Goal: Information Seeking & Learning: Learn about a topic

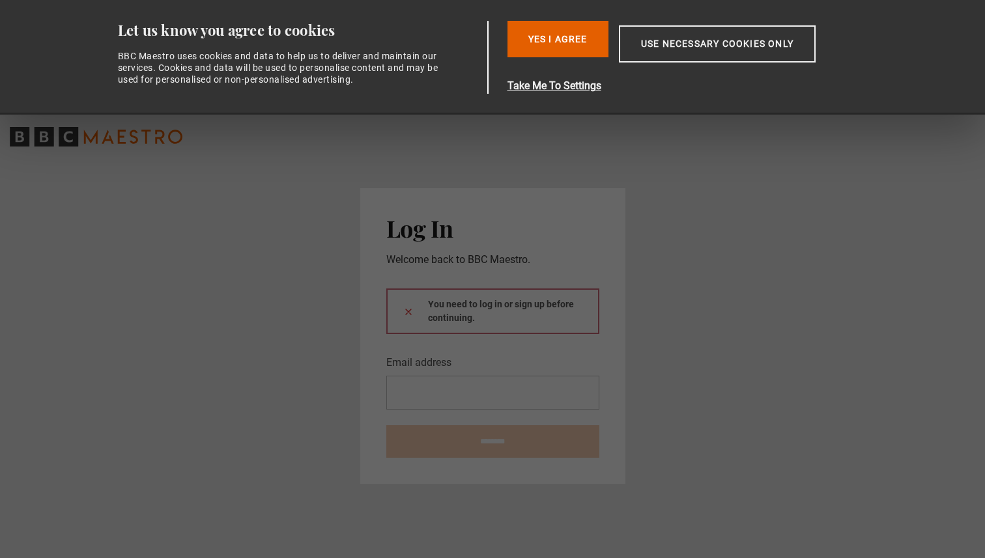
type input "**********"
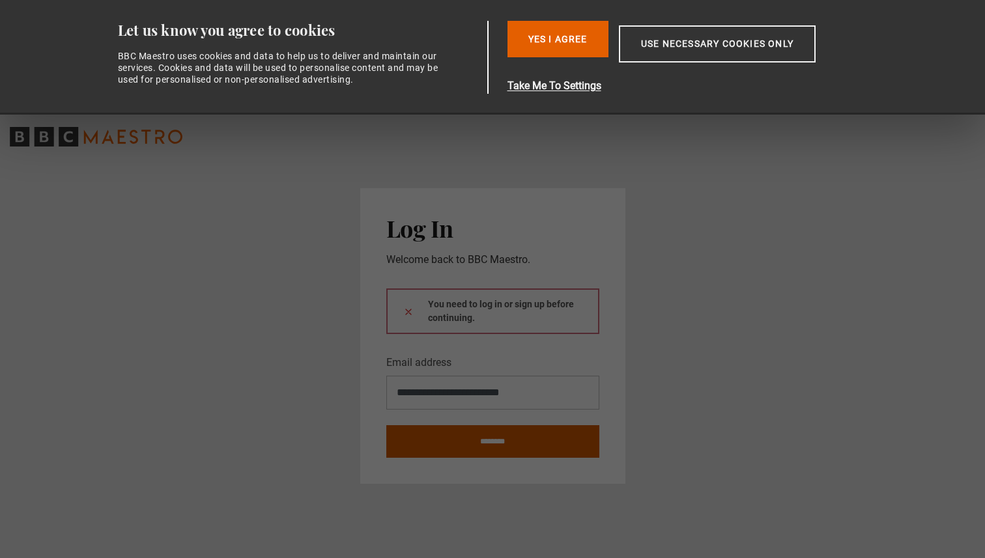
click at [496, 449] on input "********" at bounding box center [492, 441] width 213 height 33
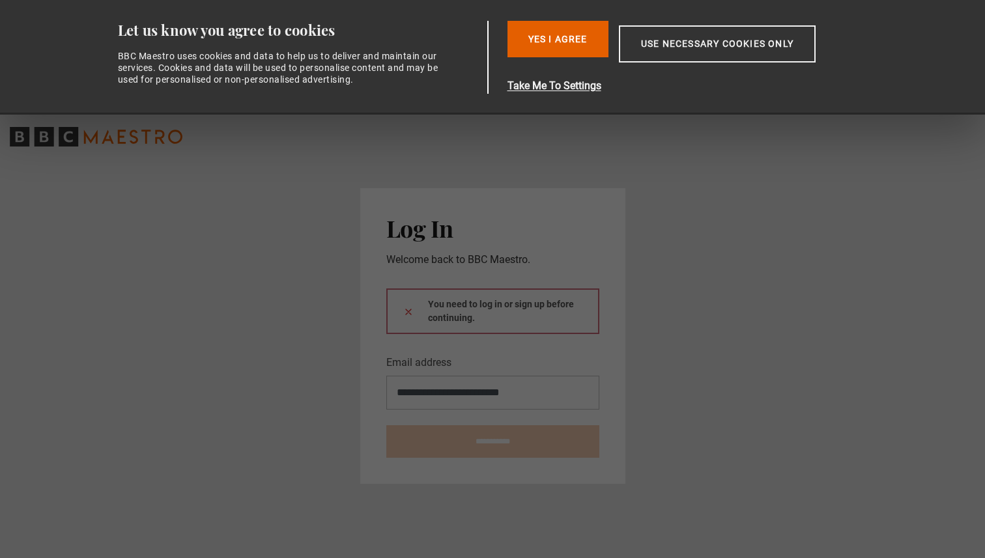
type input "**********"
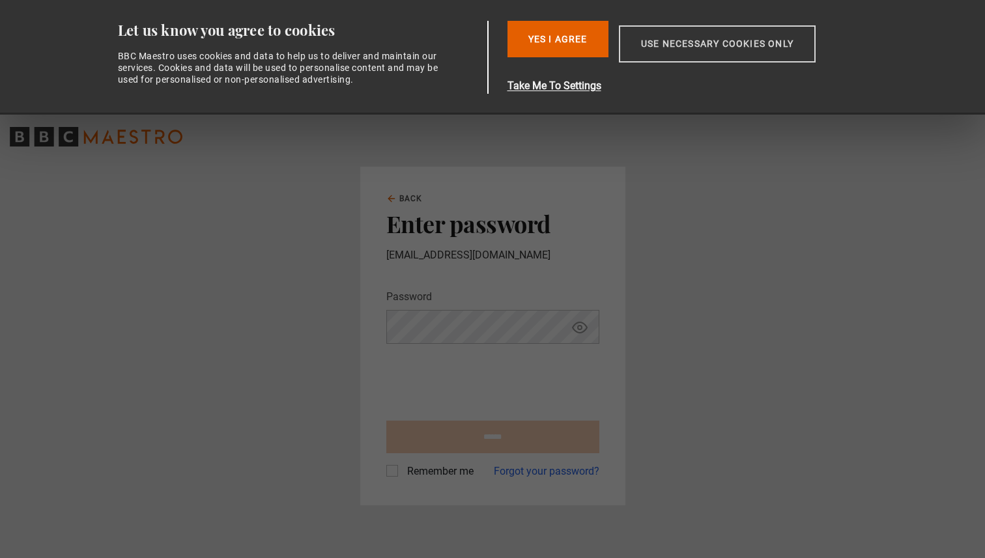
click at [705, 51] on button "Use necessary cookies only" at bounding box center [717, 43] width 197 height 37
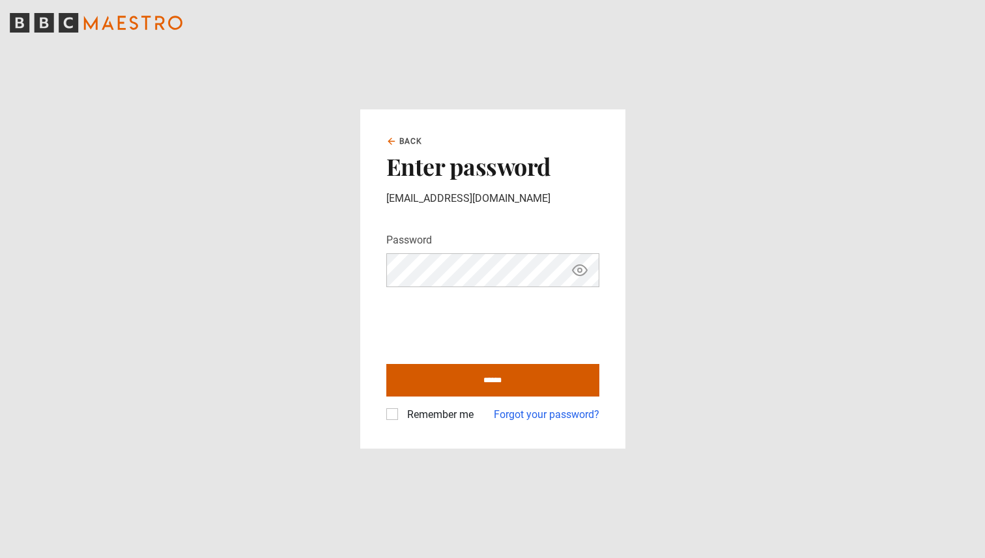
click at [433, 383] on input "******" at bounding box center [492, 380] width 213 height 33
type input "**********"
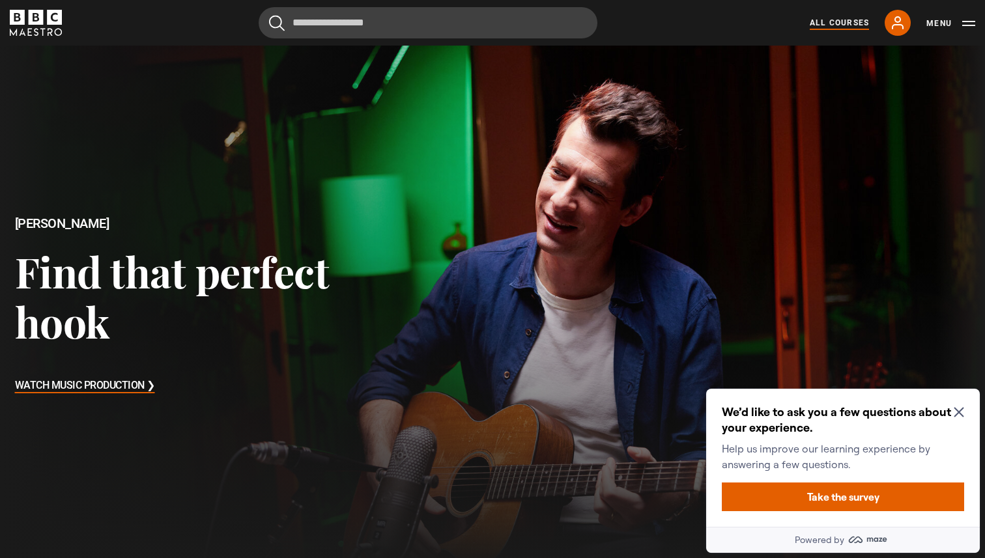
click at [847, 23] on link "All Courses" at bounding box center [839, 23] width 59 height 12
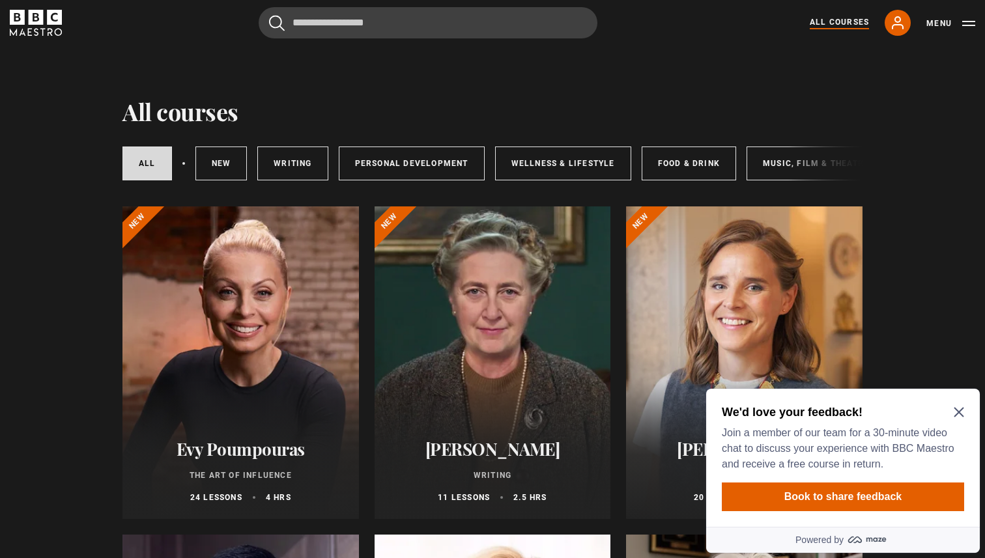
click at [862, 167] on div "All courses New courses Writing Personal Development Wellness & Lifestyle Food …" at bounding box center [492, 163] width 740 height 44
click at [855, 167] on div "All courses New courses Writing Personal Development Wellness & Lifestyle Food …" at bounding box center [492, 163] width 740 height 44
click at [849, 166] on div "All courses New courses Writing Personal Development Wellness & Lifestyle Food …" at bounding box center [492, 163] width 740 height 44
click at [139, 171] on link "All courses" at bounding box center [147, 164] width 50 height 34
click at [684, 171] on link "Food & Drink" at bounding box center [689, 164] width 94 height 34
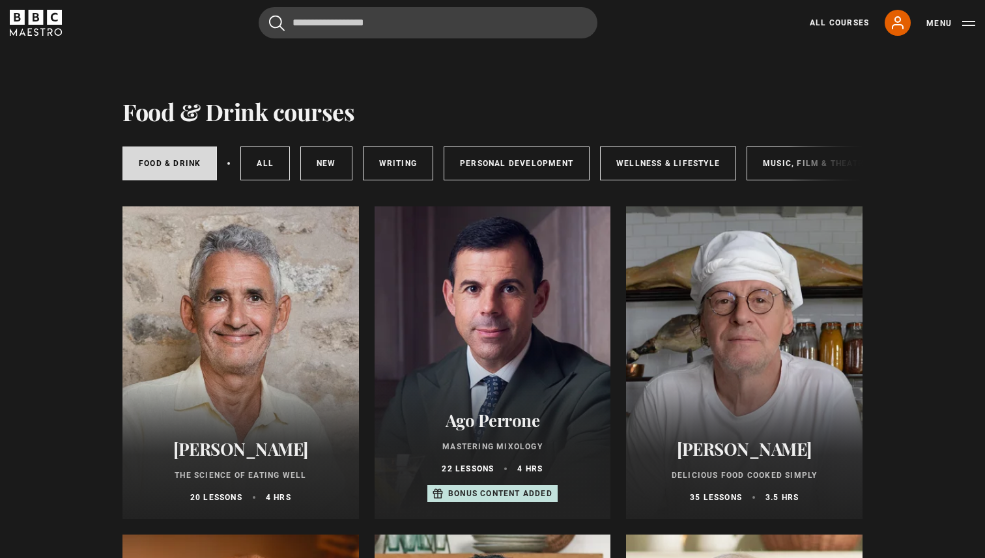
click at [797, 166] on div "Food & Drink All courses New courses Writing Personal Development Wellness & Li…" at bounding box center [492, 163] width 740 height 44
click at [780, 158] on link "Music, Film & Theatre" at bounding box center [816, 164] width 139 height 34
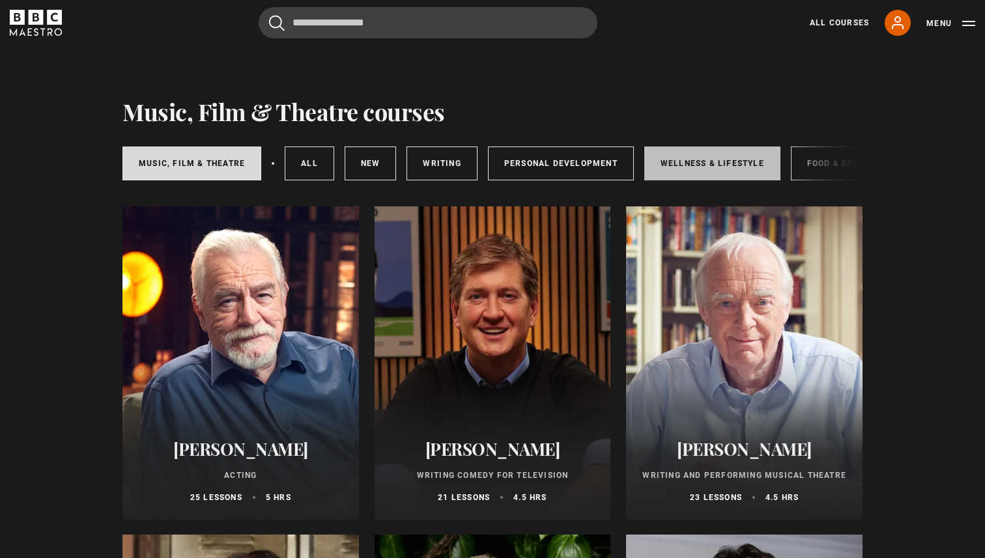
click at [702, 167] on link "Wellness & Lifestyle" at bounding box center [712, 164] width 136 height 34
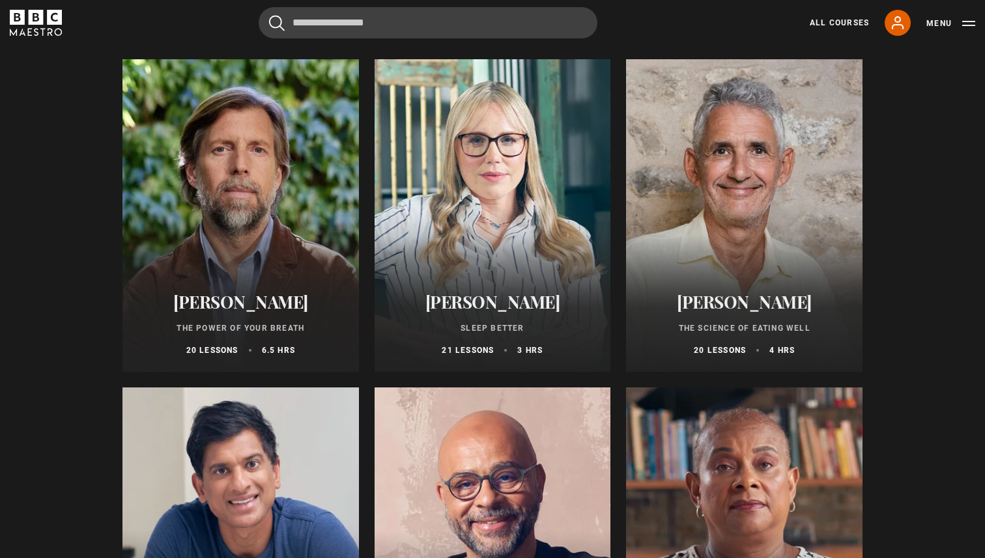
scroll to position [133, 0]
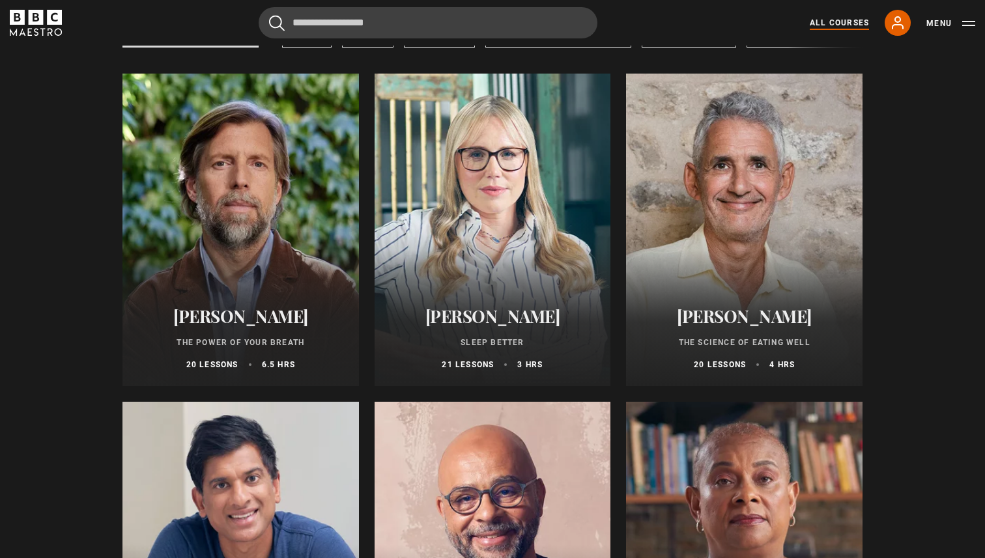
click at [826, 23] on link "All Courses" at bounding box center [839, 23] width 59 height 12
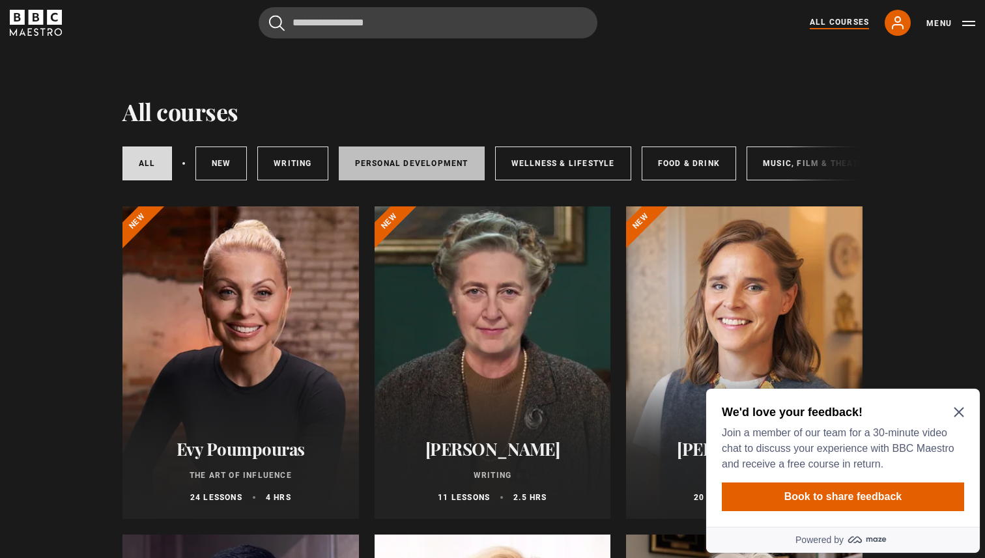
click at [397, 164] on link "Personal Development" at bounding box center [412, 164] width 146 height 34
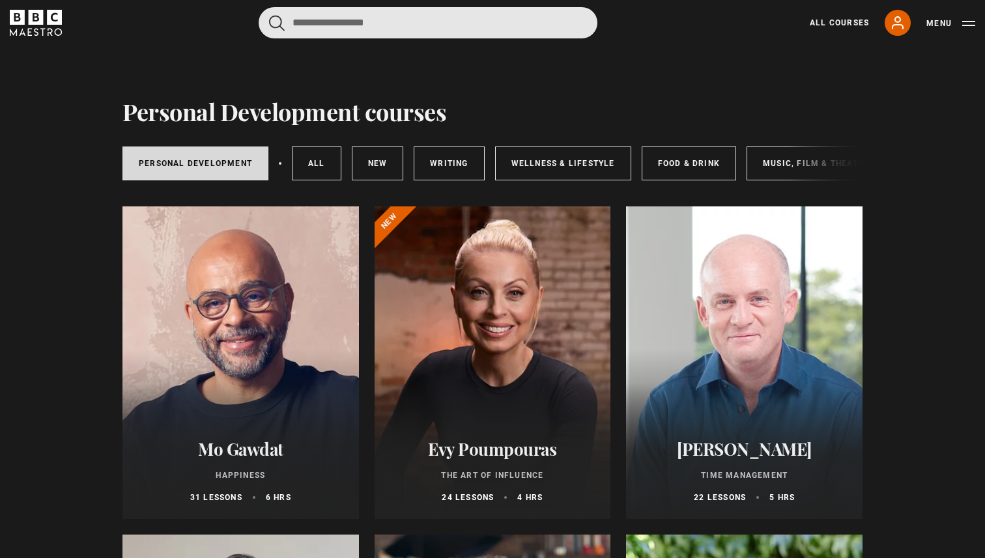
click at [344, 33] on input "Search" at bounding box center [428, 22] width 339 height 31
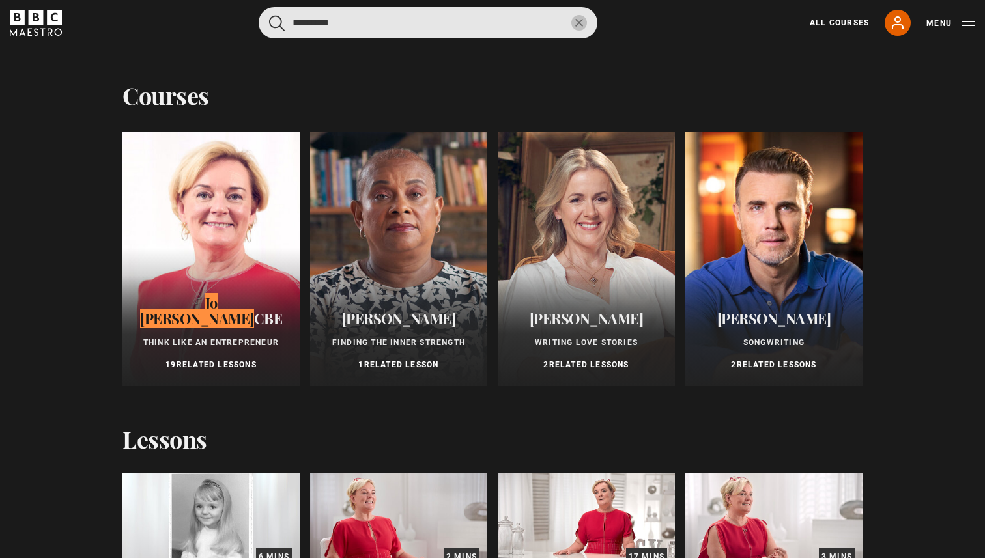
type input "*********"
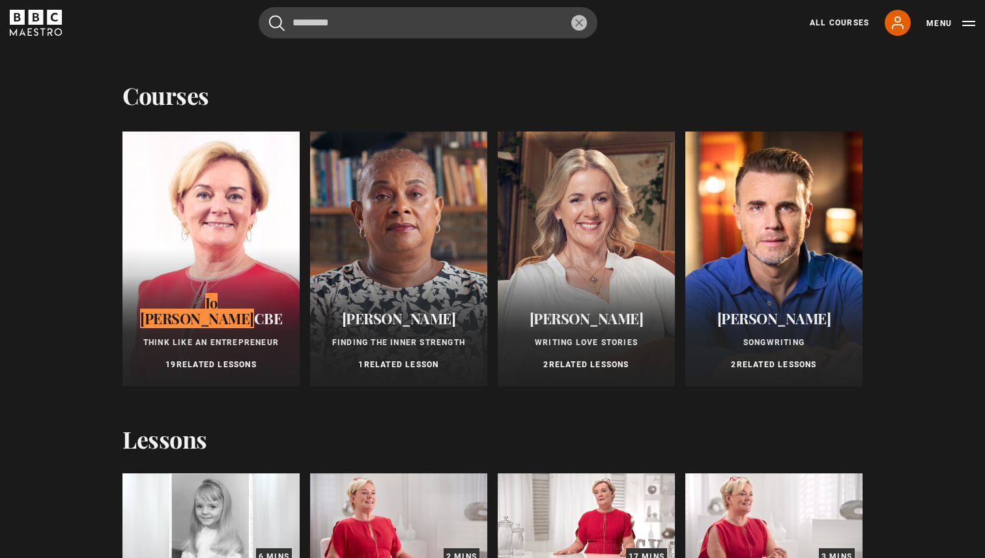
click at [222, 273] on div at bounding box center [210, 259] width 177 height 255
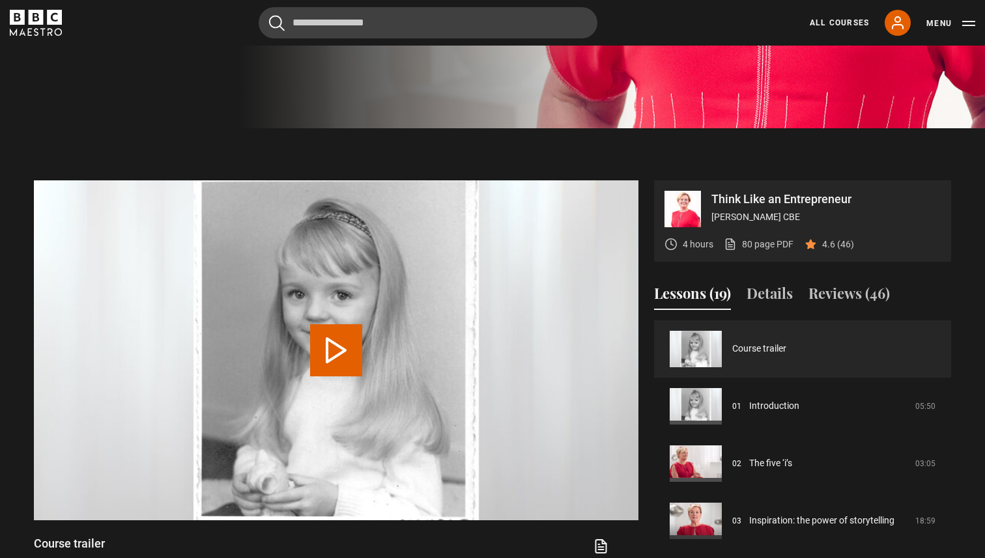
scroll to position [526, 0]
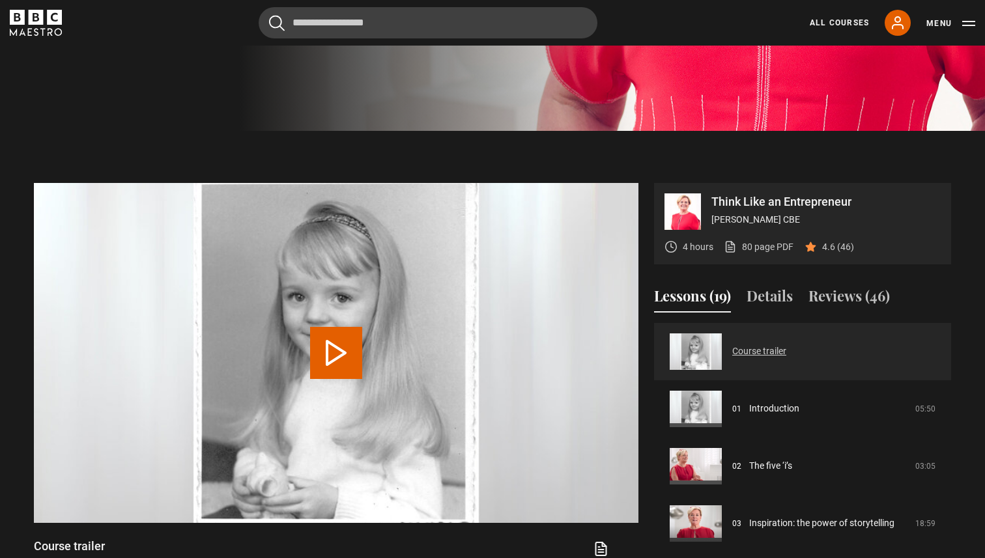
click at [783, 345] on link "Course trailer" at bounding box center [759, 352] width 54 height 14
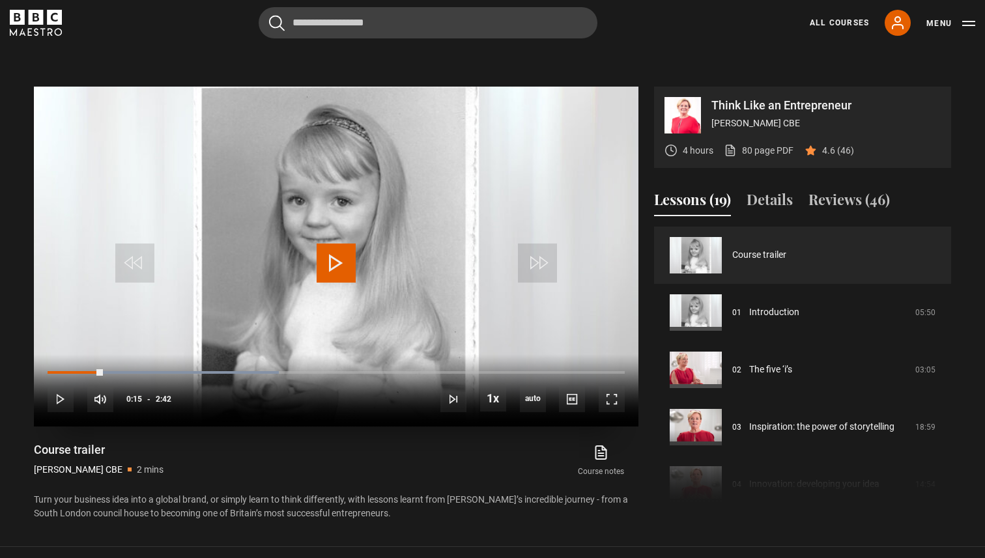
click at [334, 244] on span "Video Player" at bounding box center [336, 263] width 39 height 39
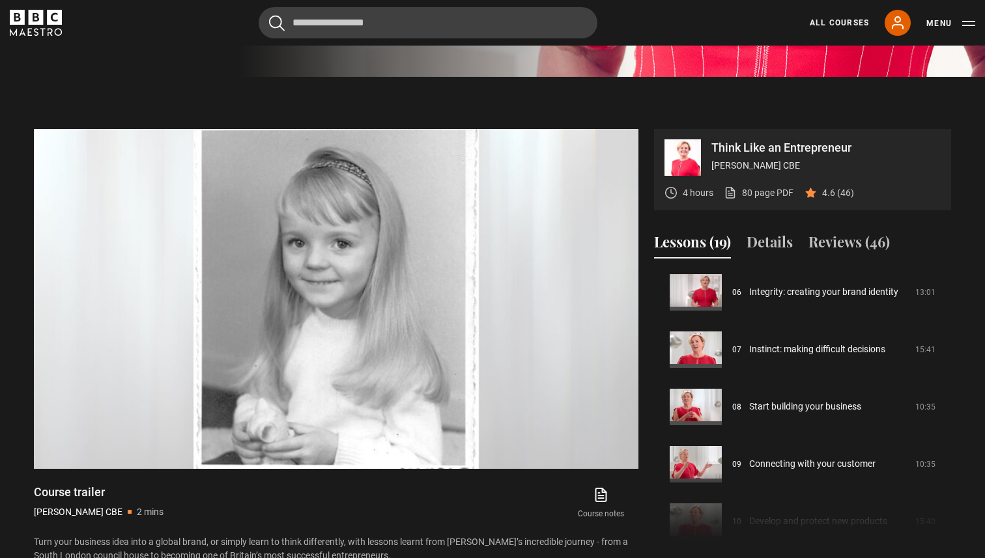
scroll to position [568, 0]
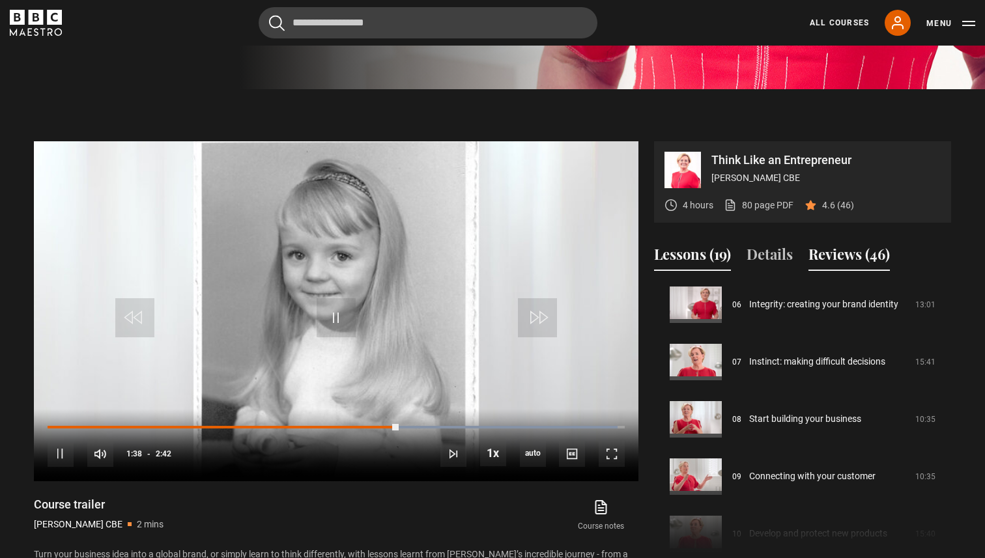
click at [869, 244] on button "Reviews (46)" at bounding box center [848, 257] width 81 height 27
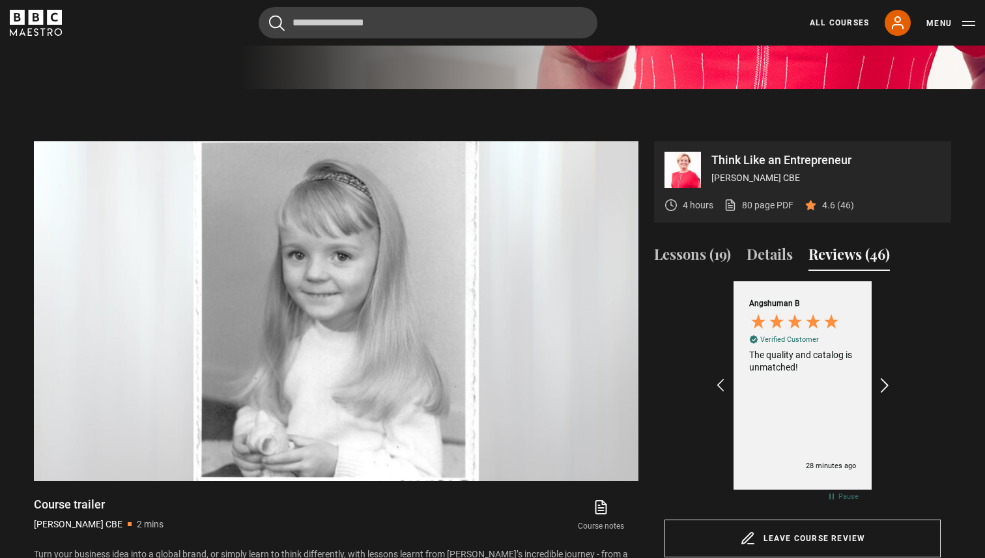
click at [883, 377] on icon "REVIEWS.io Carousel Scroll Right" at bounding box center [885, 386] width 18 height 18
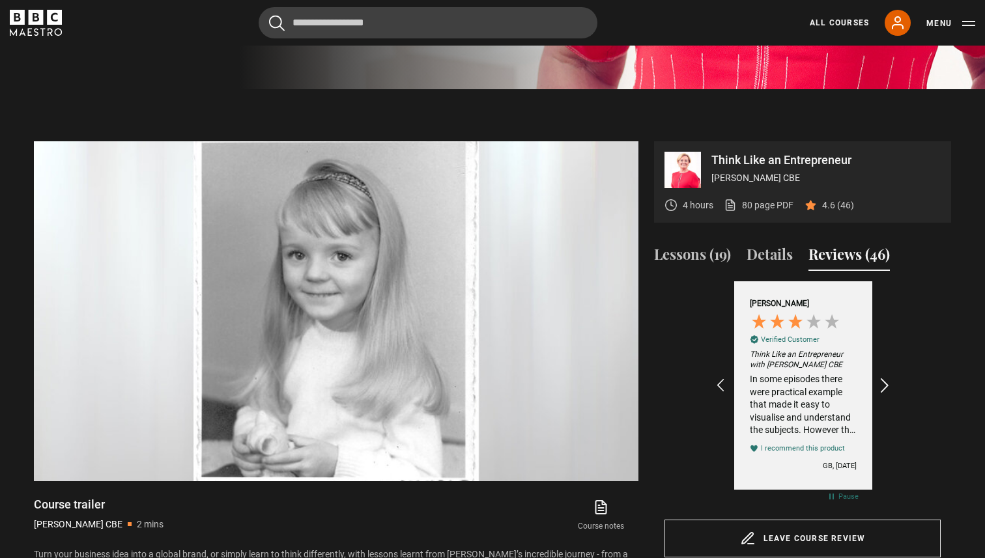
scroll to position [0, 151]
click at [883, 377] on icon "REVIEWS.io Carousel Scroll Right" at bounding box center [885, 386] width 18 height 18
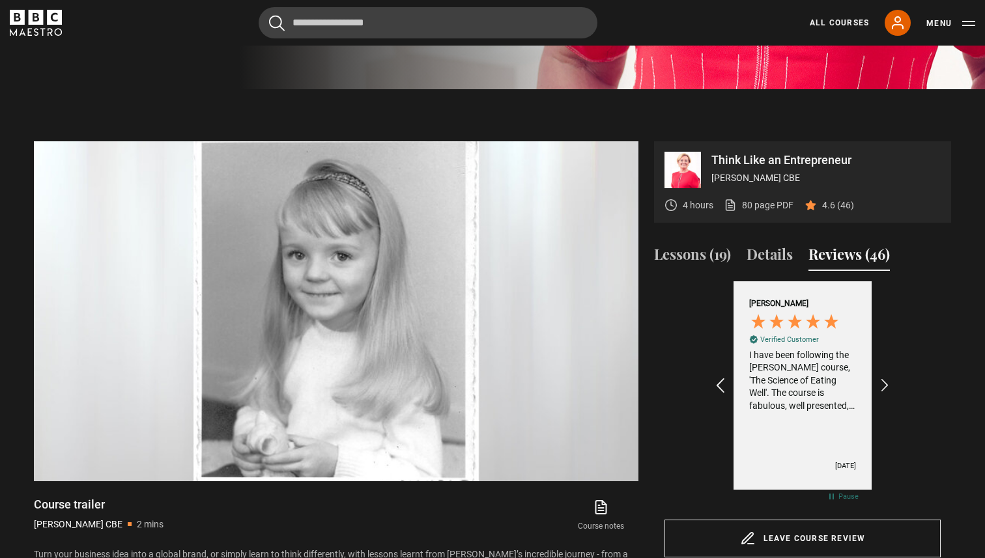
click at [717, 377] on icon "REVIEWS.io Carousel Scroll Left" at bounding box center [720, 386] width 18 height 18
click at [810, 393] on div "In some episodes there were practical example that made it easy to visualise an…" at bounding box center [802, 405] width 107 height 64
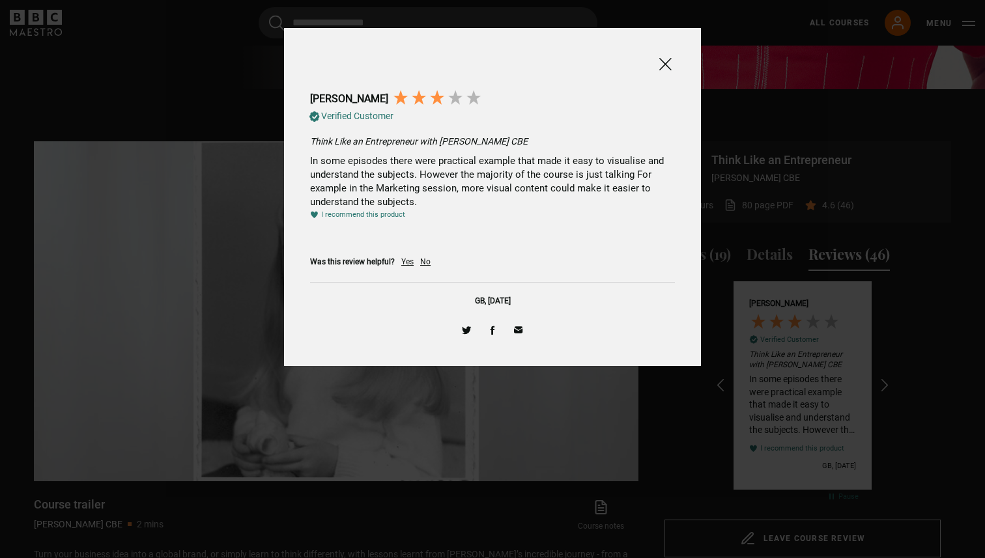
click at [660, 59] on span at bounding box center [665, 64] width 16 height 16
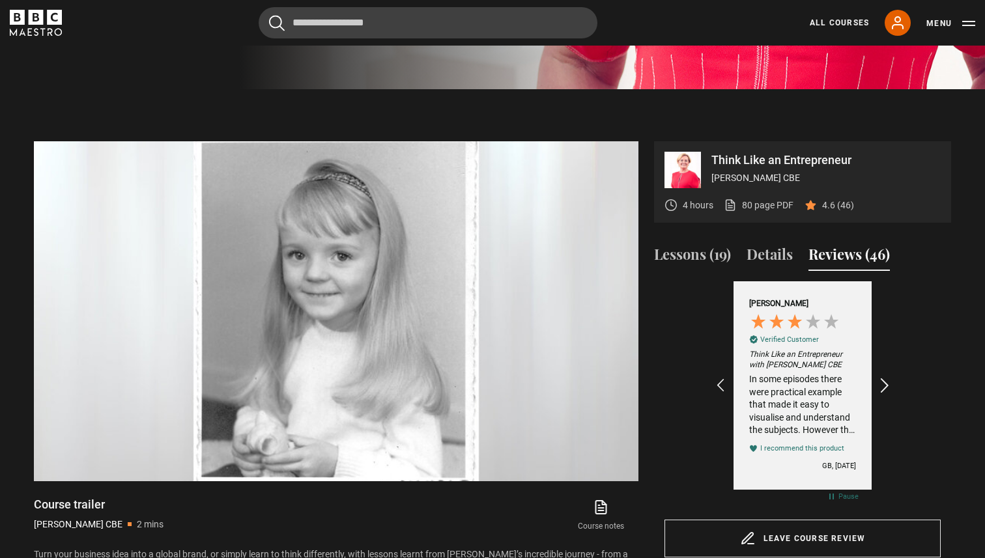
click at [887, 377] on icon "REVIEWS.io Carousel Scroll Right" at bounding box center [885, 386] width 18 height 18
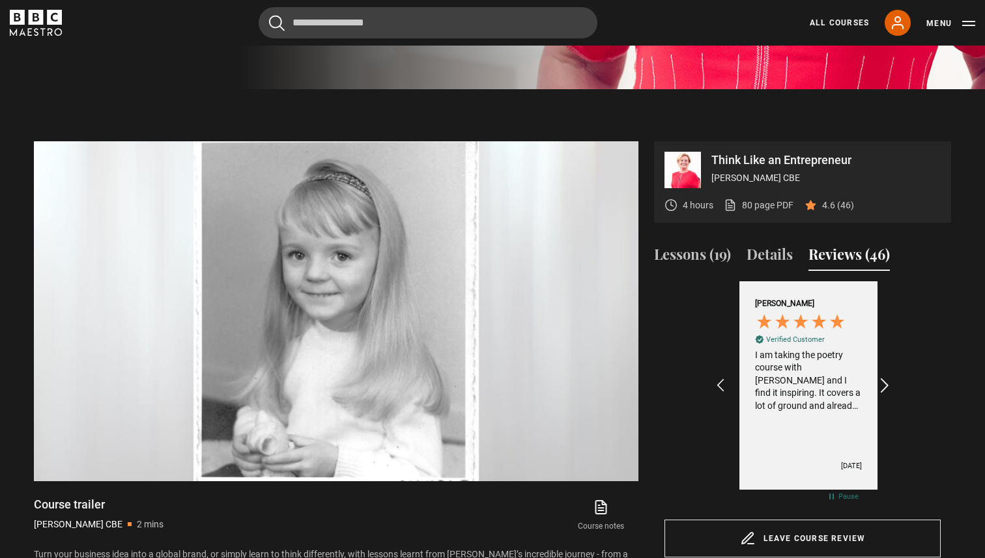
scroll to position [0, 605]
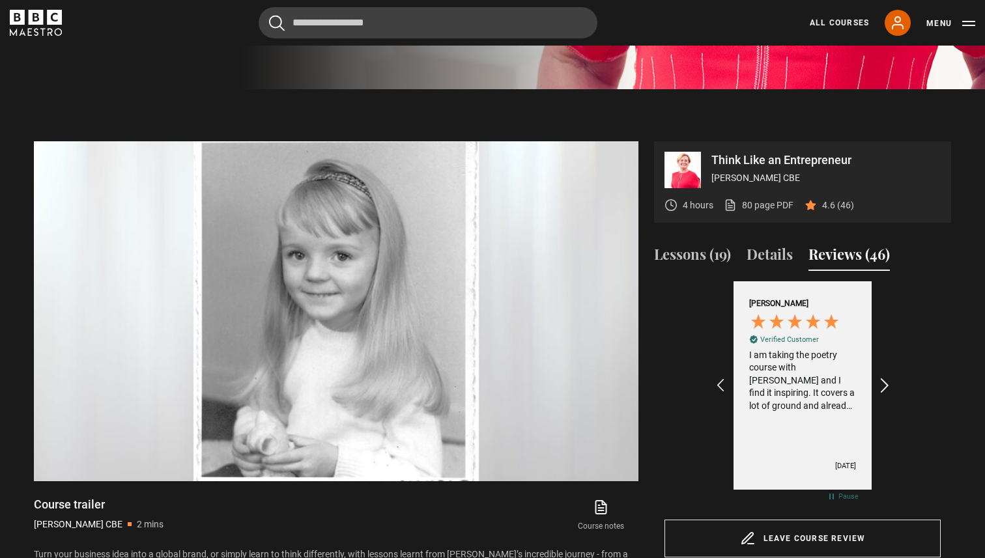
click at [887, 377] on icon "REVIEWS.io Carousel Scroll Right" at bounding box center [885, 386] width 18 height 18
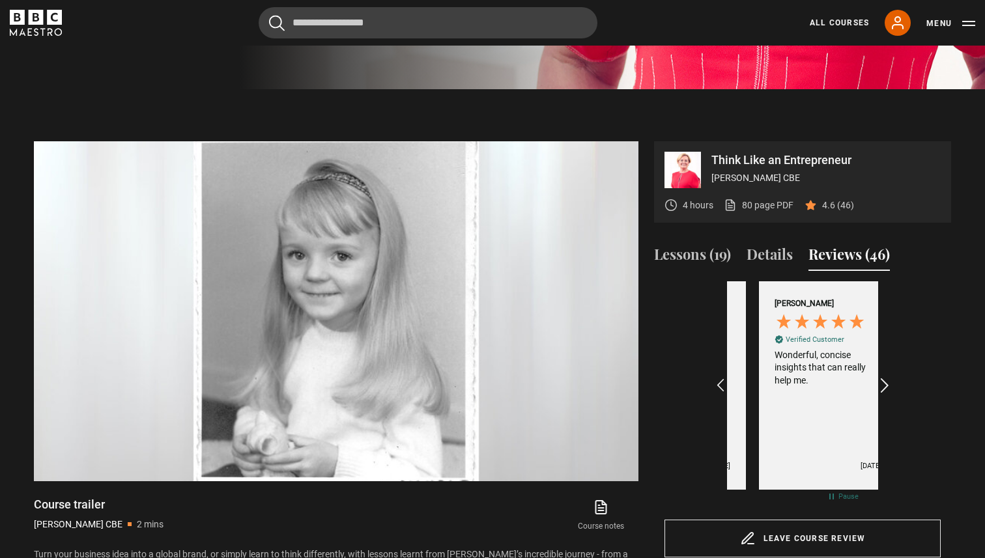
scroll to position [0, 907]
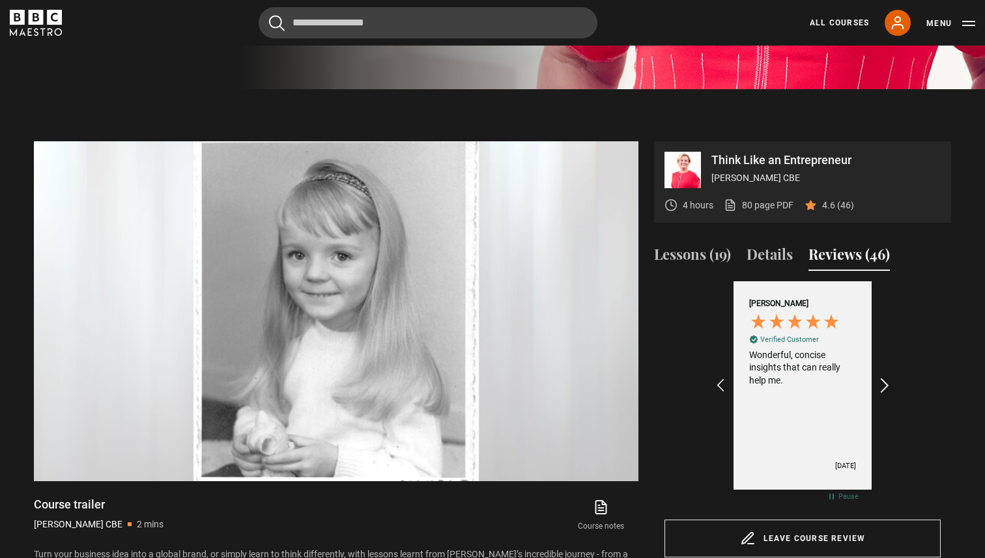
click at [887, 377] on icon "REVIEWS.io Carousel Scroll Right" at bounding box center [885, 386] width 18 height 18
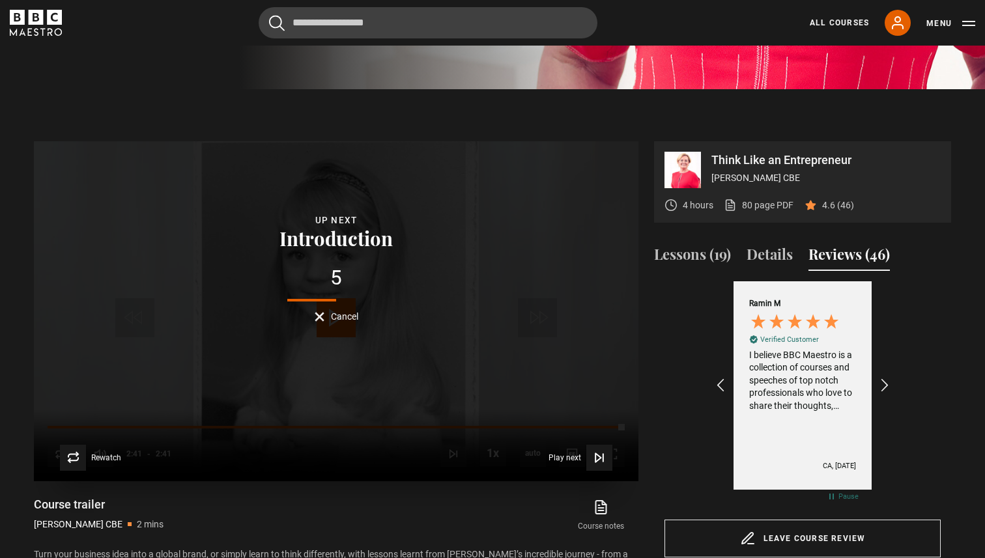
click at [343, 312] on span "Cancel" at bounding box center [344, 316] width 27 height 9
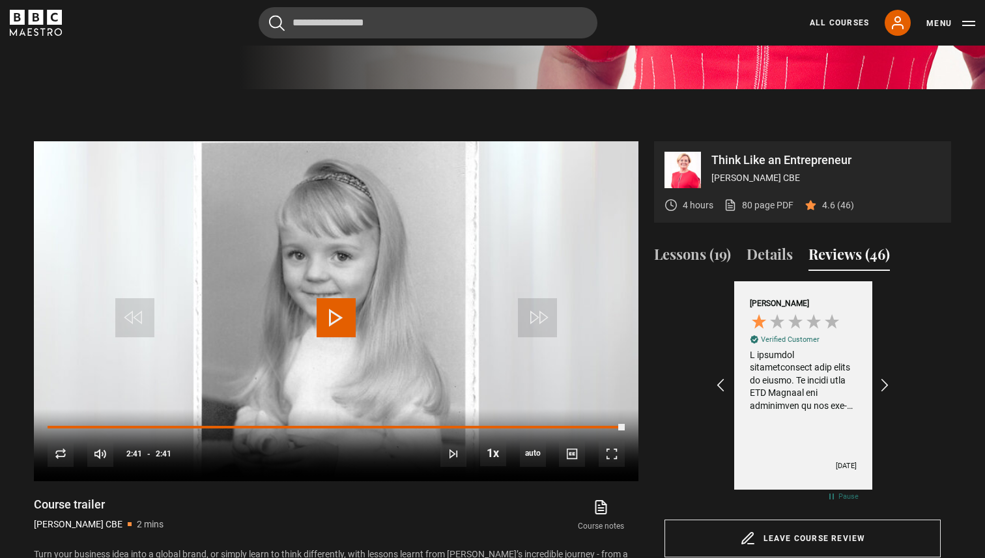
scroll to position [0, 1360]
